Goal: Obtain resource: Obtain resource

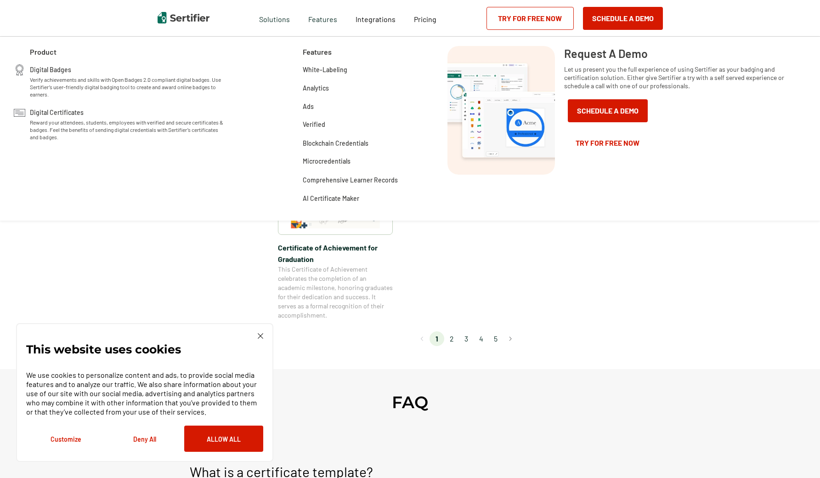
scroll to position [734, 0]
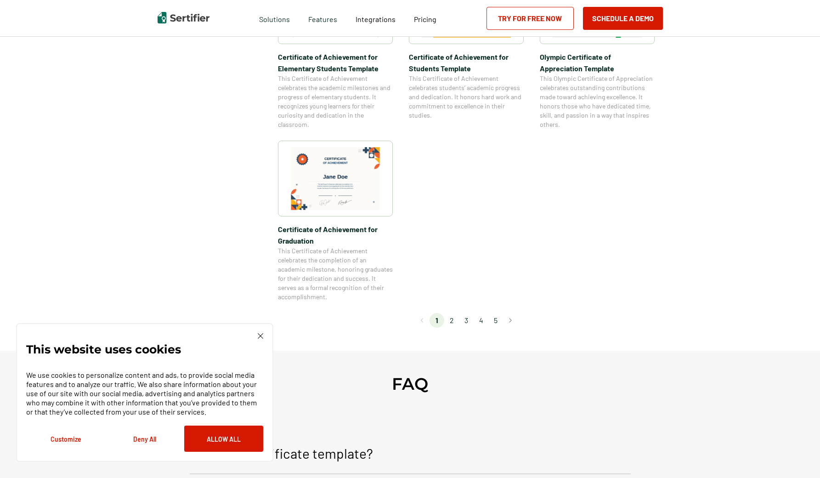
click at [455, 321] on li "2" at bounding box center [451, 320] width 15 height 15
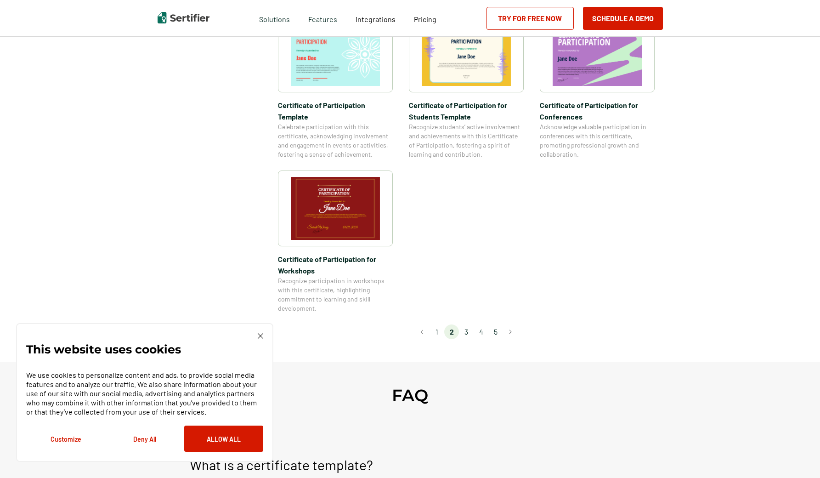
scroll to position [748, 0]
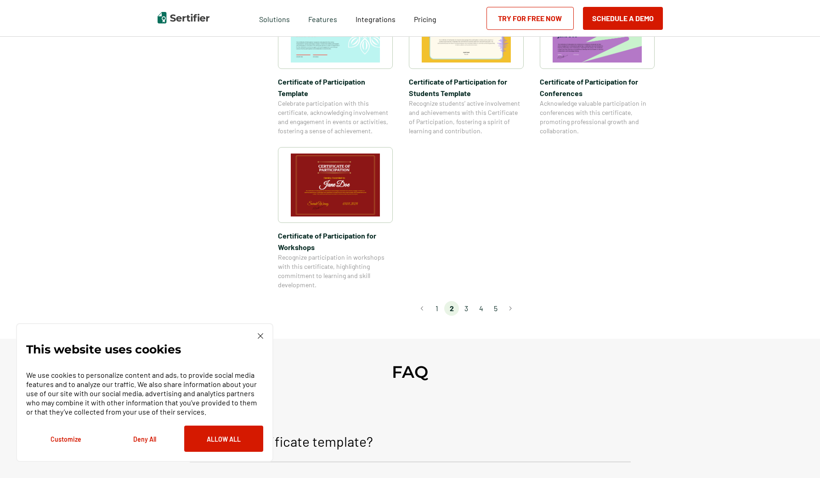
click at [478, 301] on li "4" at bounding box center [481, 308] width 15 height 15
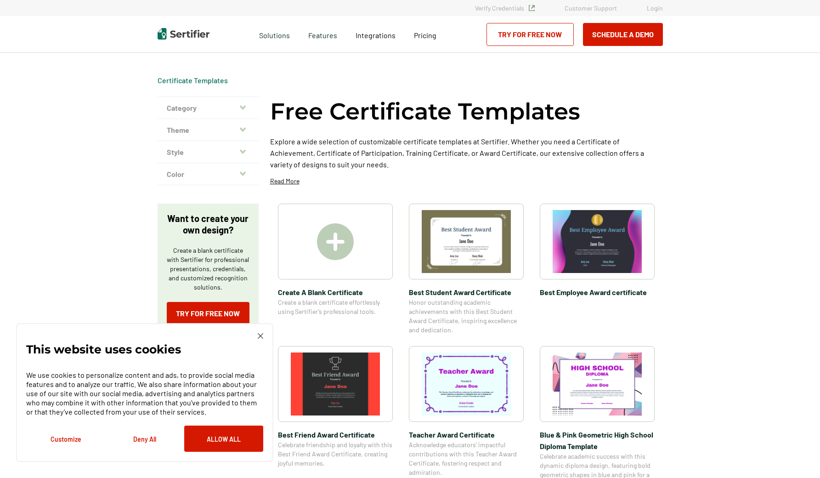
scroll to position [0, 0]
click at [339, 252] on img at bounding box center [335, 241] width 37 height 37
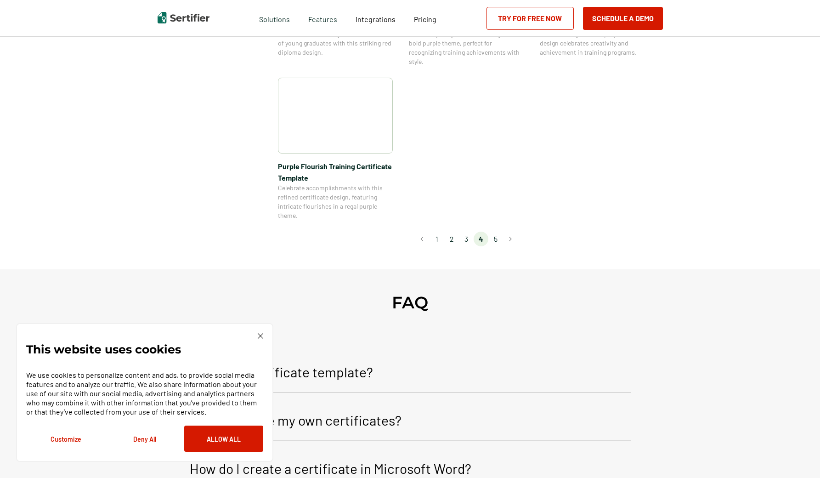
scroll to position [775, 0]
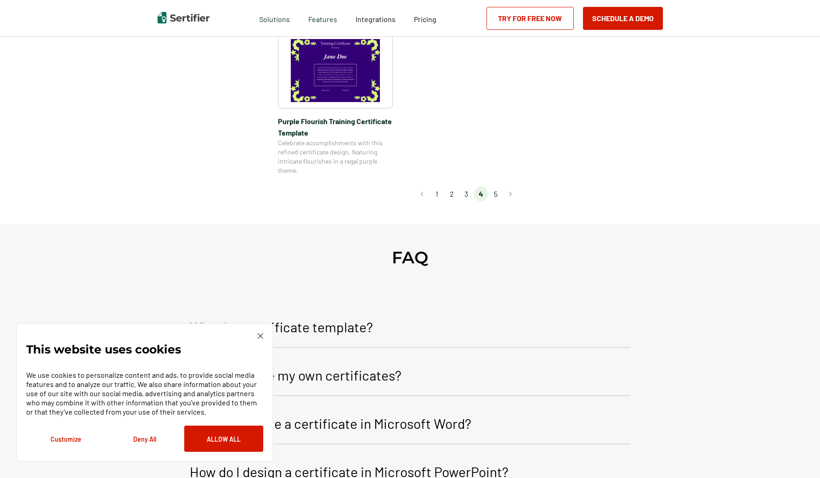
click at [439, 195] on li "1" at bounding box center [436, 193] width 15 height 15
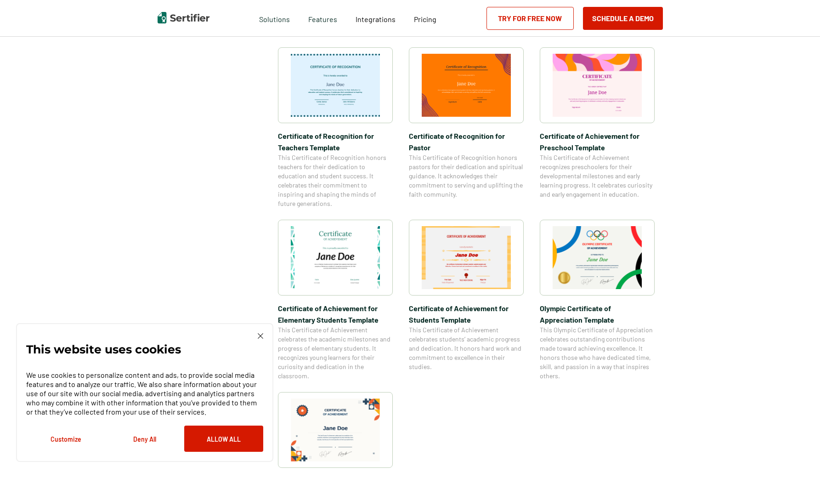
scroll to position [483, 0]
click at [360, 259] on img at bounding box center [335, 257] width 89 height 63
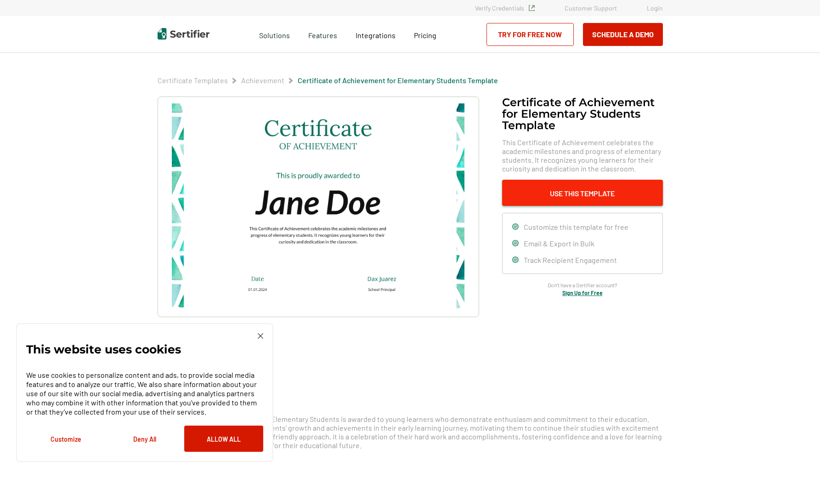
click at [576, 191] on button "Use This Template" at bounding box center [582, 193] width 161 height 26
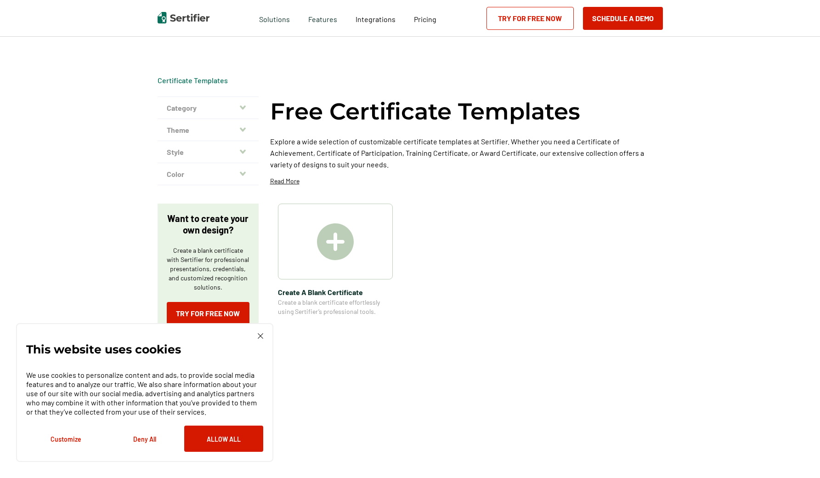
scroll to position [483, 0]
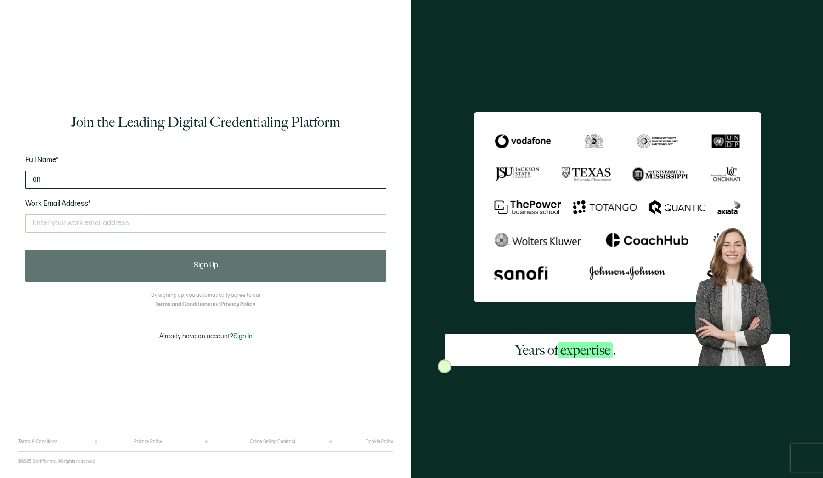
type input "[PERSON_NAME]"
type input "Ana Moreno"
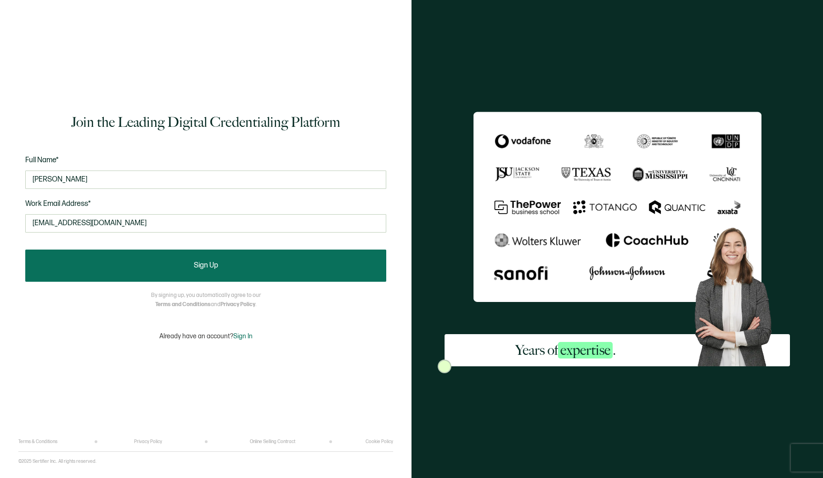
click at [352, 268] on button "Sign Up" at bounding box center [205, 265] width 361 height 32
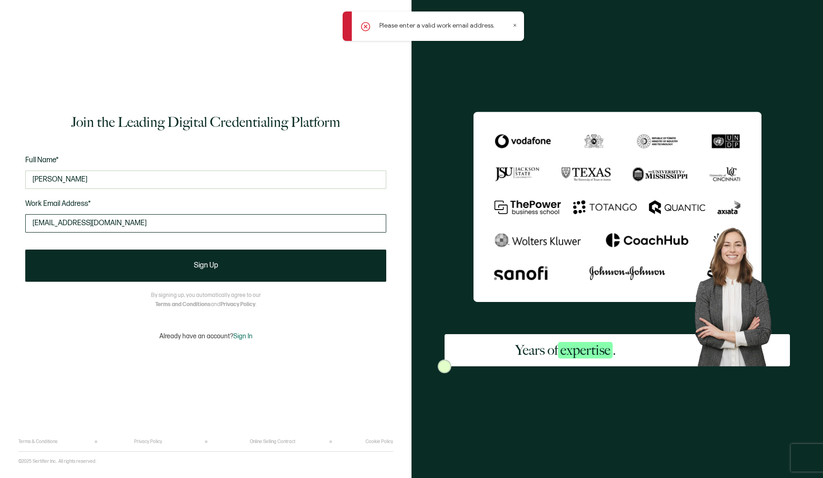
type input "losmanantiales123@icloud.com"
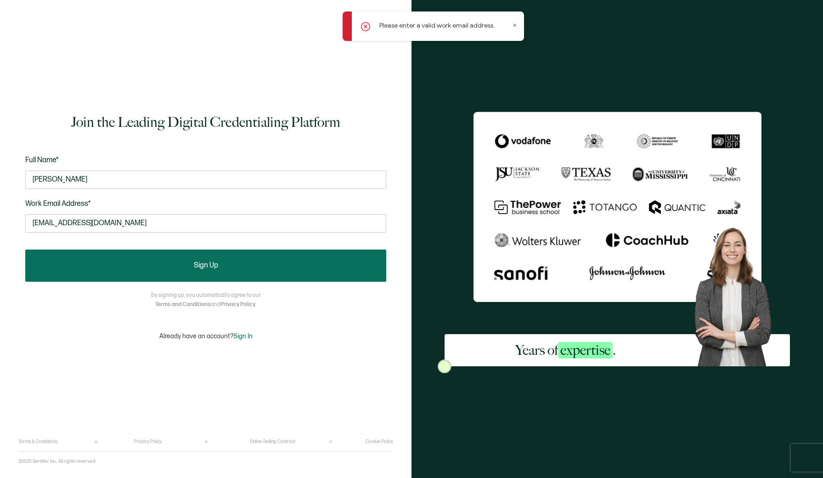
click at [299, 265] on button "Sign Up" at bounding box center [205, 265] width 361 height 32
